Goal: Information Seeking & Learning: Learn about a topic

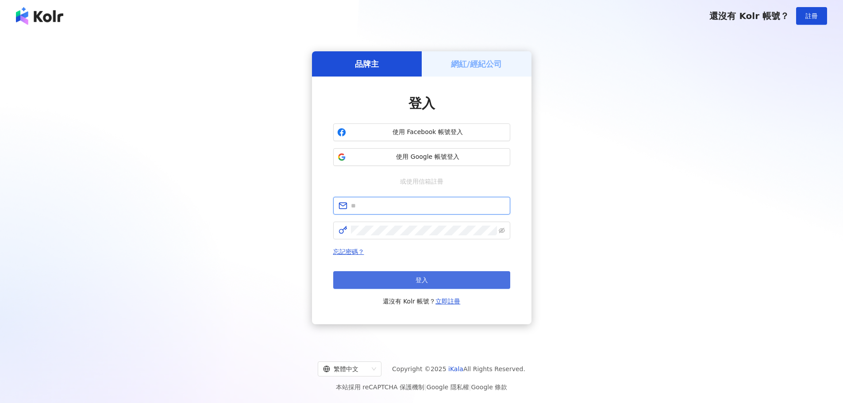
type input "**********"
click at [413, 284] on button "登入" at bounding box center [421, 280] width 177 height 18
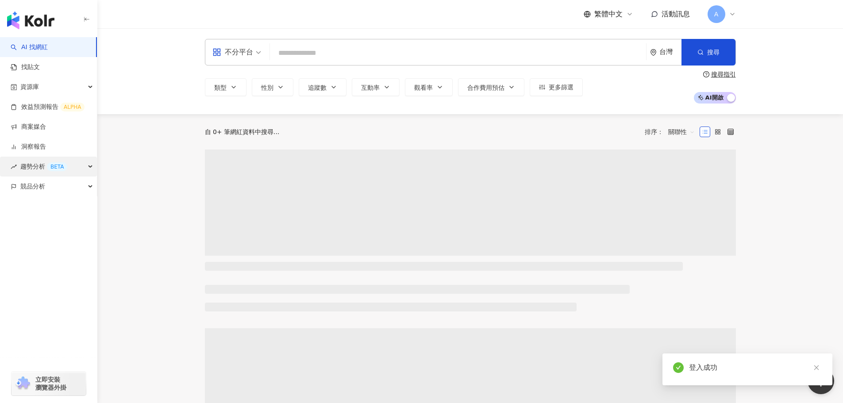
click at [55, 166] on div "BETA" at bounding box center [57, 166] width 20 height 9
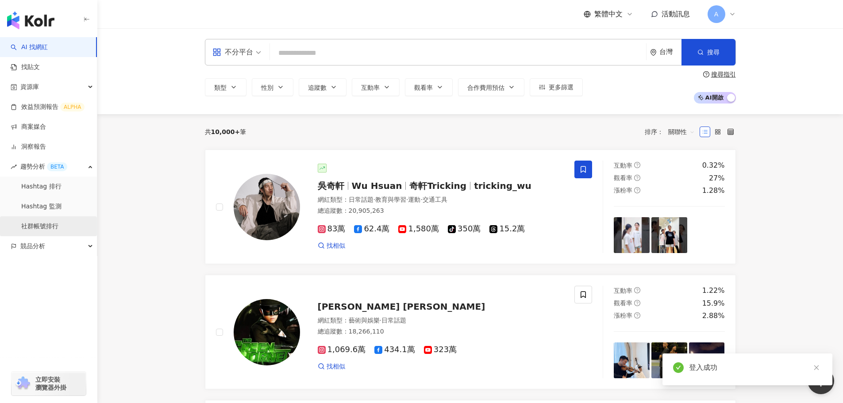
click at [45, 224] on link "社群帳號排行" at bounding box center [39, 226] width 37 height 9
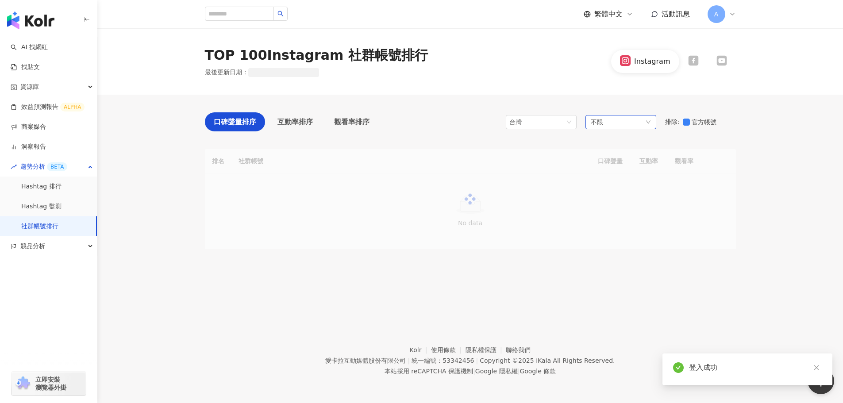
click at [634, 124] on div "不限" at bounding box center [621, 122] width 71 height 14
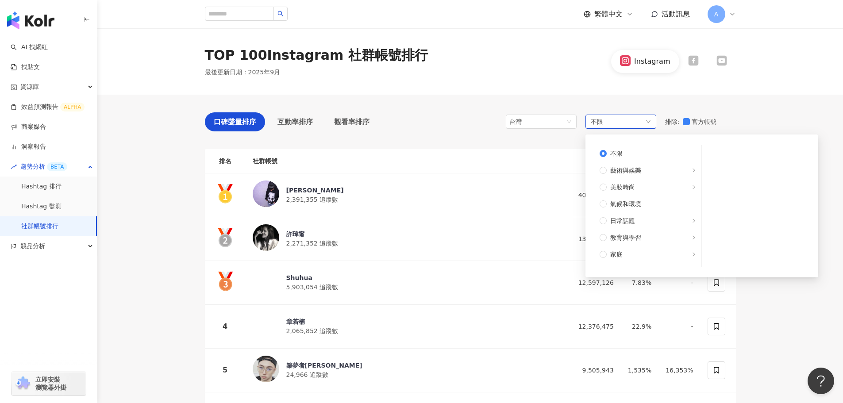
scroll to position [133, 0]
click at [633, 224] on span "生活風格" at bounding box center [622, 223] width 25 height 10
click at [640, 239] on span "旅遊" at bounding box center [651, 242] width 89 height 10
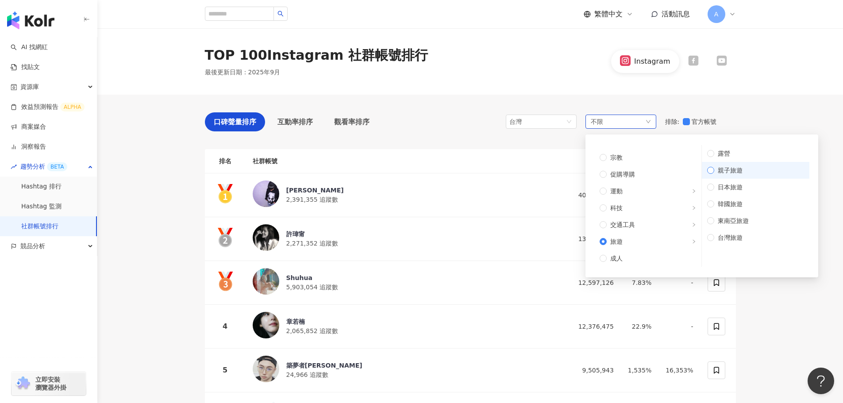
click at [727, 174] on span "親子旅遊" at bounding box center [759, 171] width 90 height 10
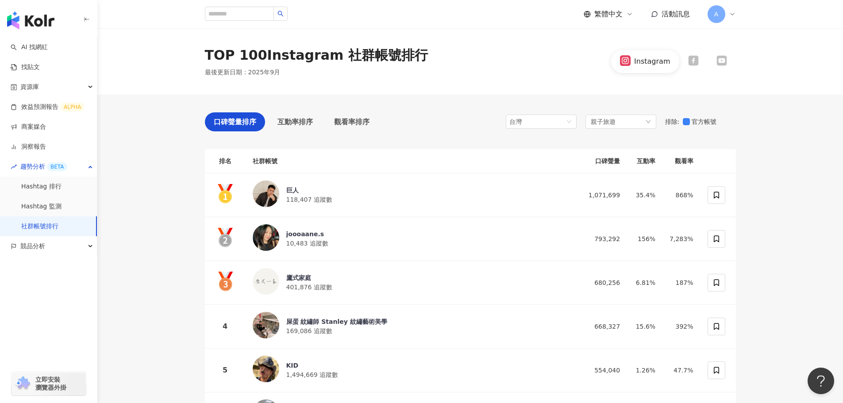
click at [692, 63] on icon at bounding box center [693, 61] width 10 height 10
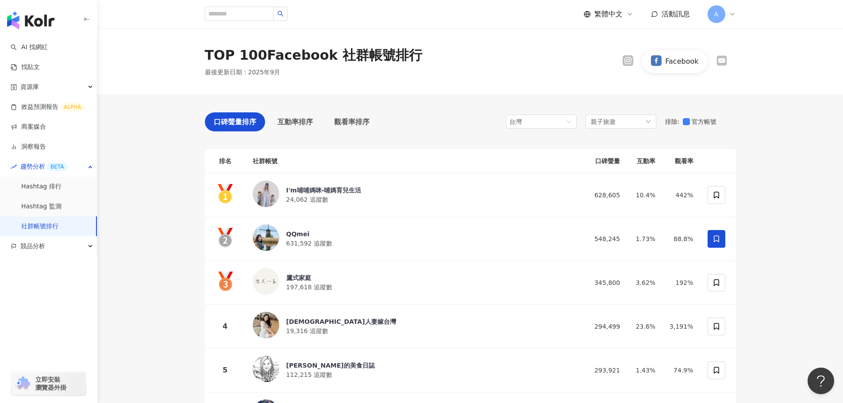
click at [724, 56] on icon at bounding box center [722, 60] width 11 height 11
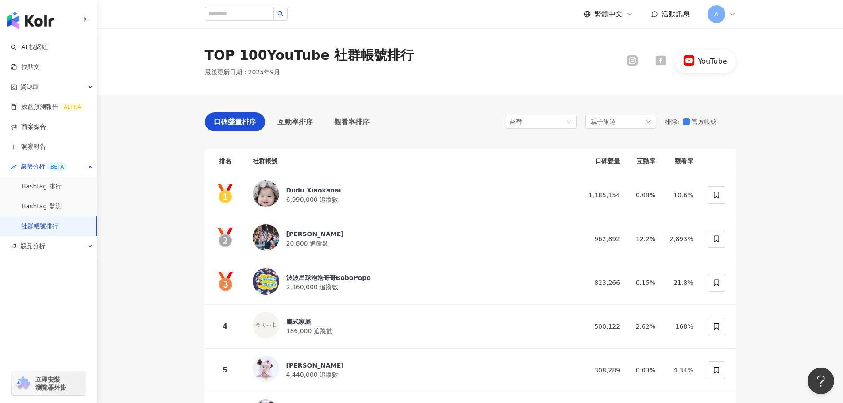
click at [632, 63] on icon at bounding box center [633, 61] width 6 height 6
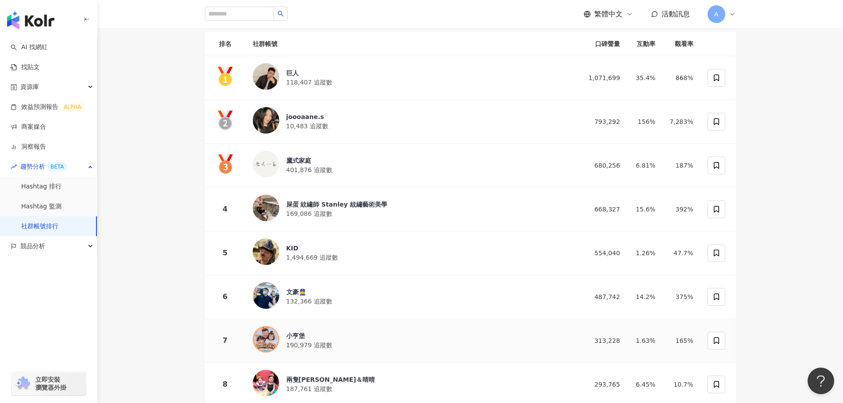
scroll to position [44, 0]
